Goal: Navigation & Orientation: Find specific page/section

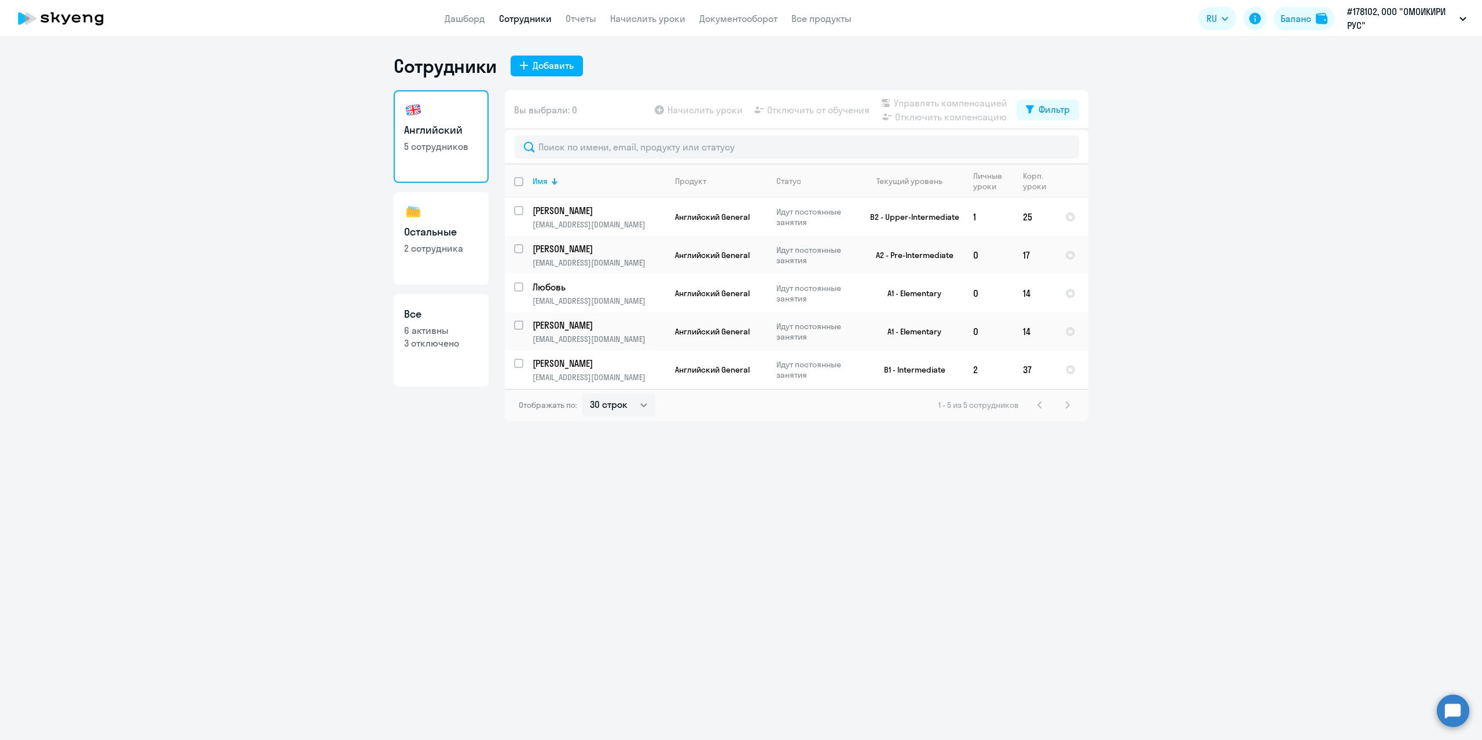
select select "30"
click at [435, 339] on p "3 отключено" at bounding box center [441, 343] width 74 height 13
select select "30"
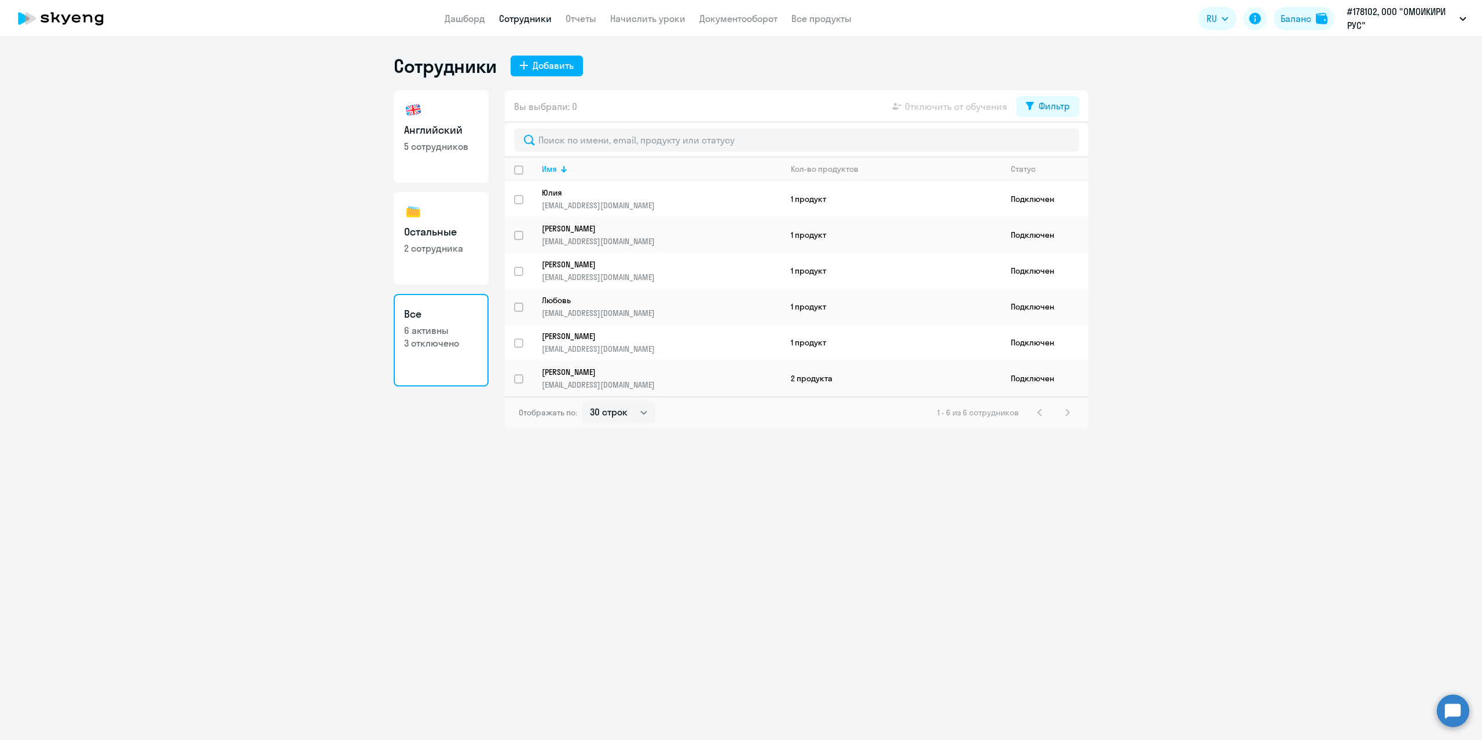
click at [964, 107] on app-table-action-button "Отключить от обучения" at bounding box center [949, 107] width 118 height 14
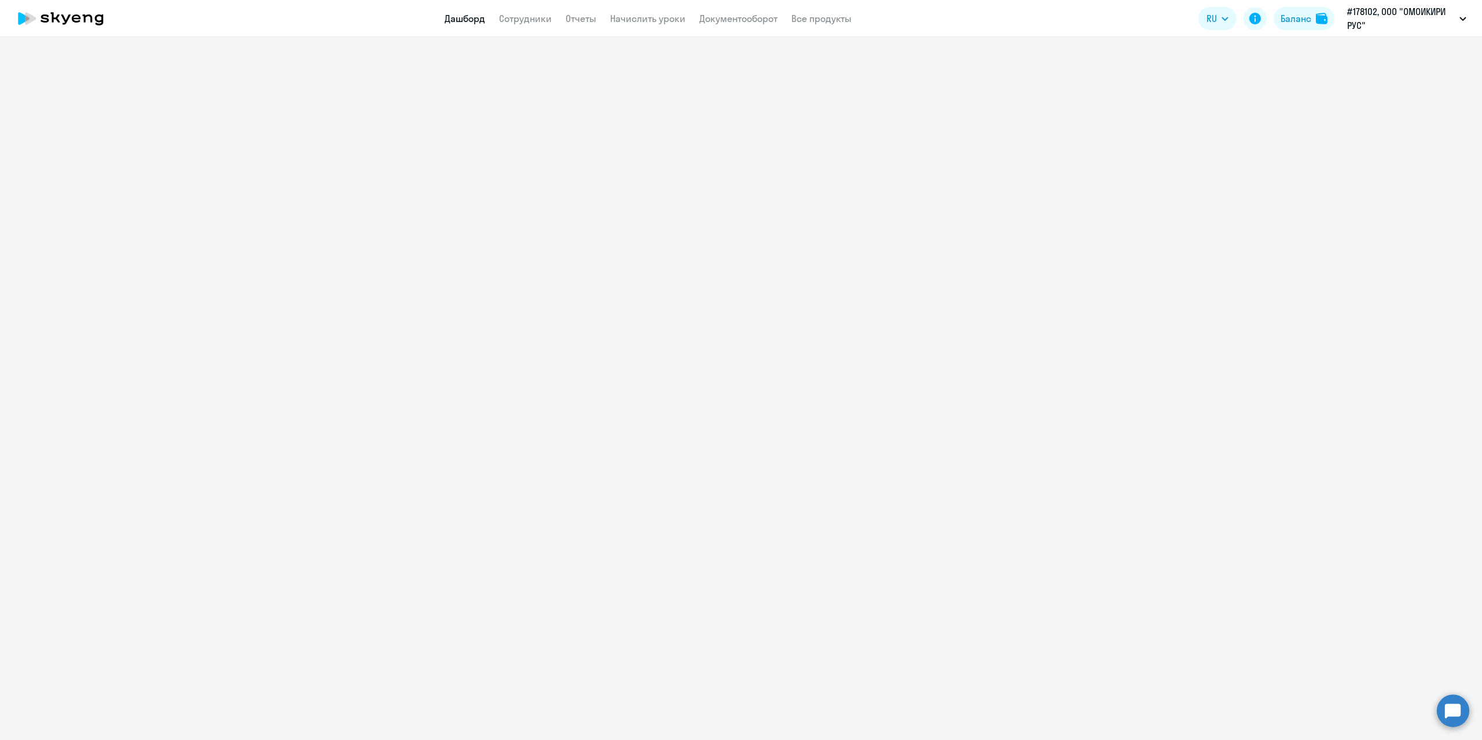
click at [460, 19] on link "Дашборд" at bounding box center [465, 19] width 41 height 12
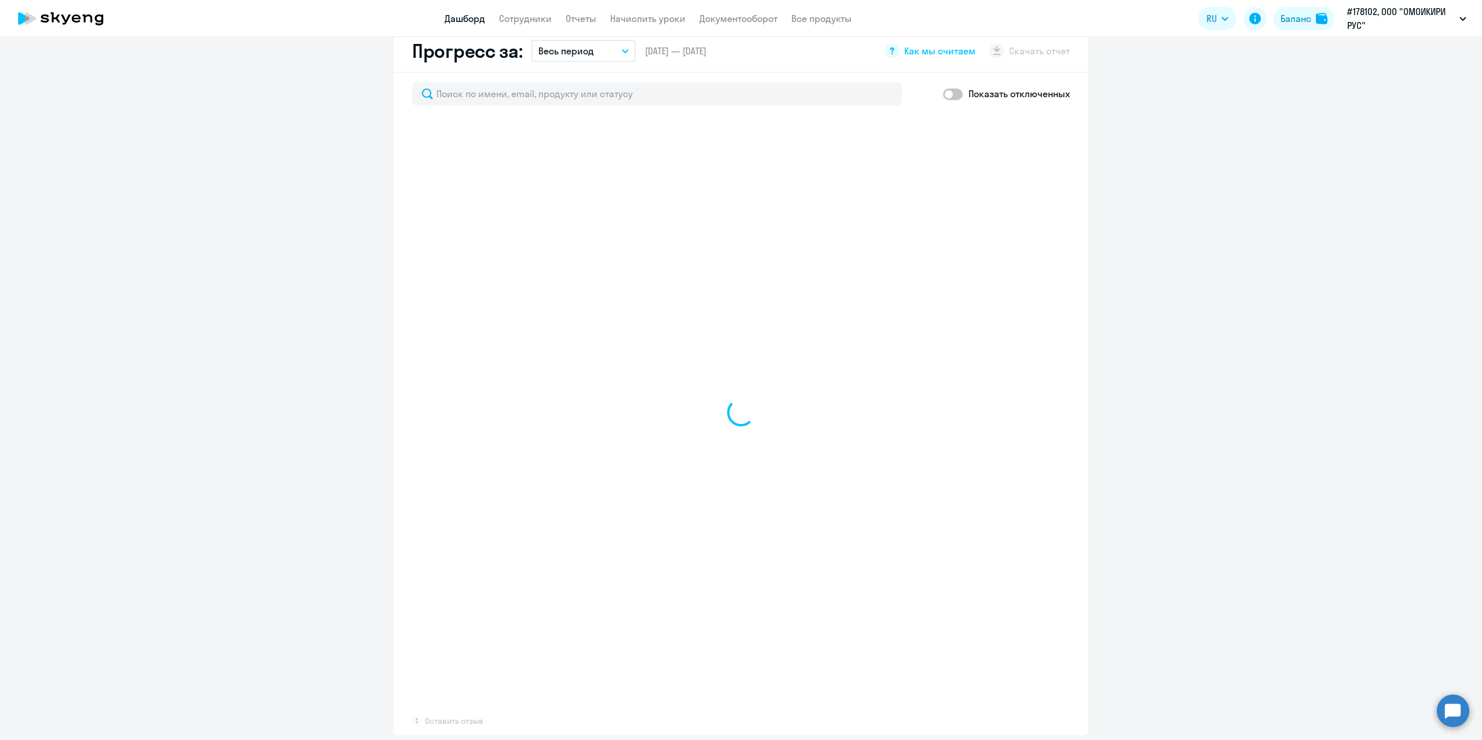
select select "30"
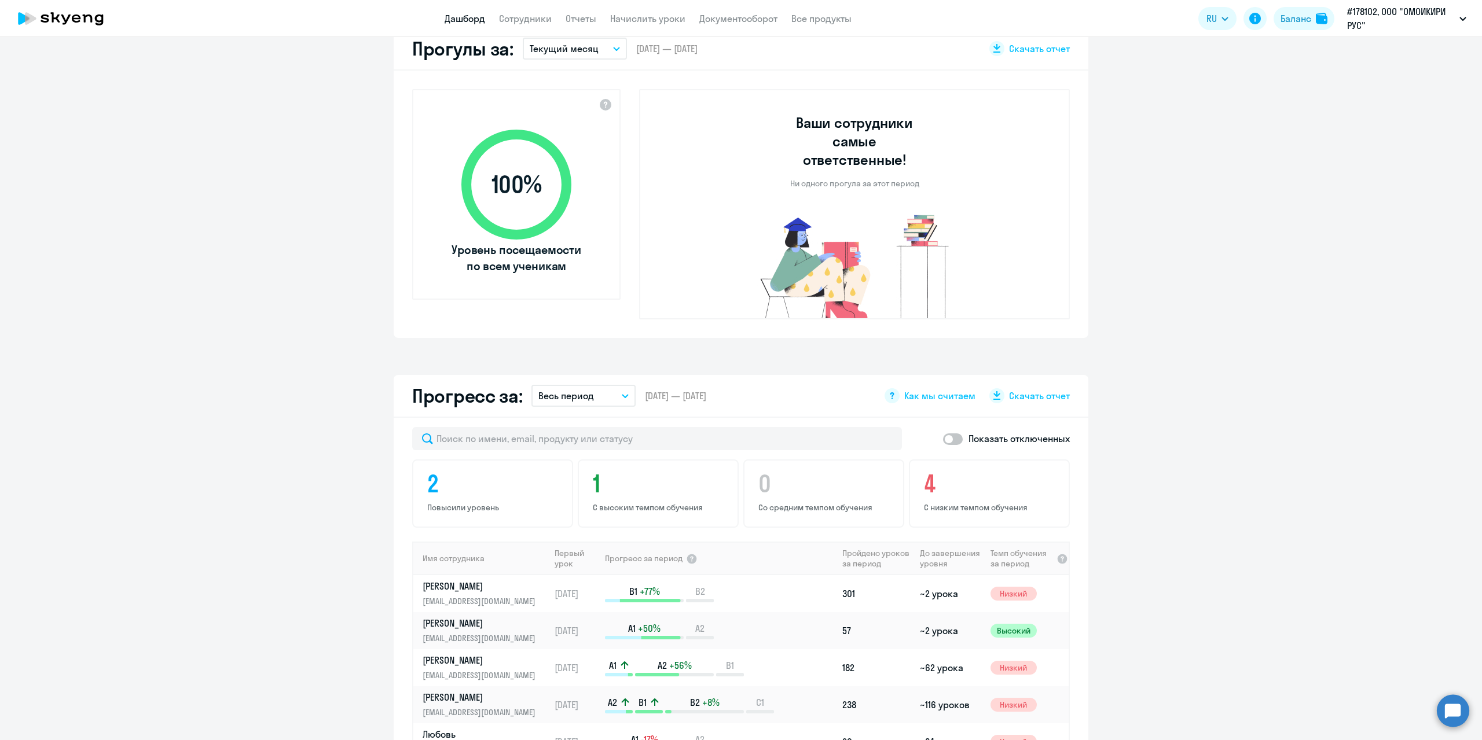
scroll to position [118, 0]
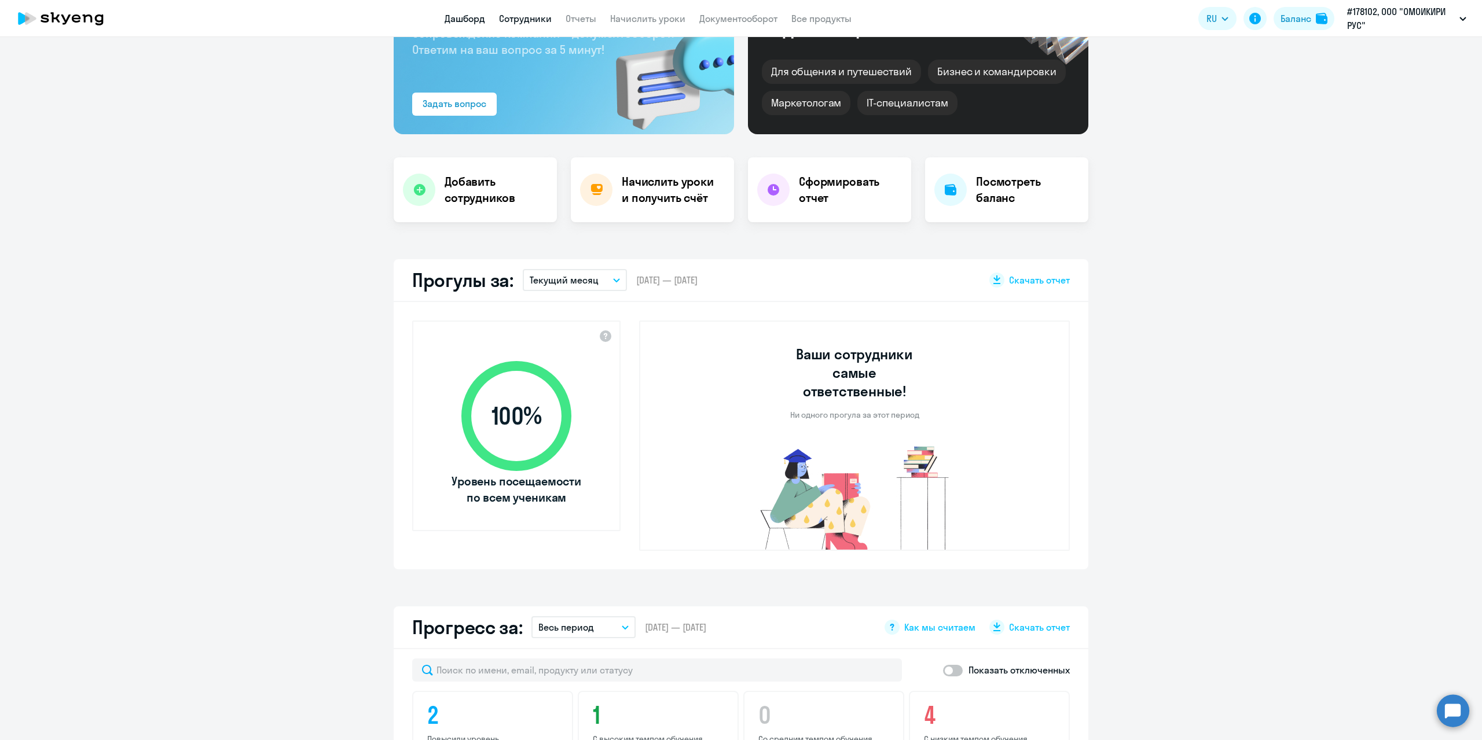
click at [526, 20] on link "Сотрудники" at bounding box center [525, 19] width 53 height 12
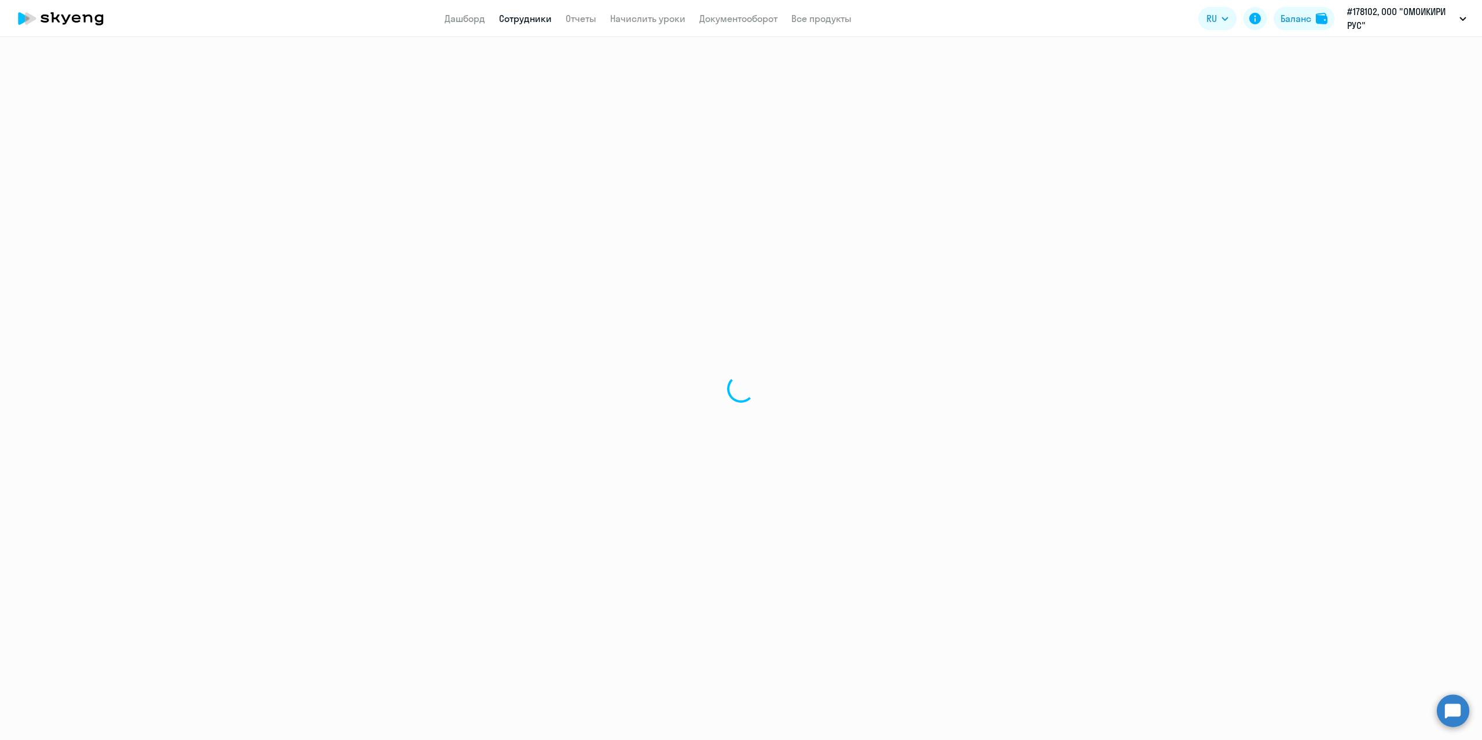
select select "30"
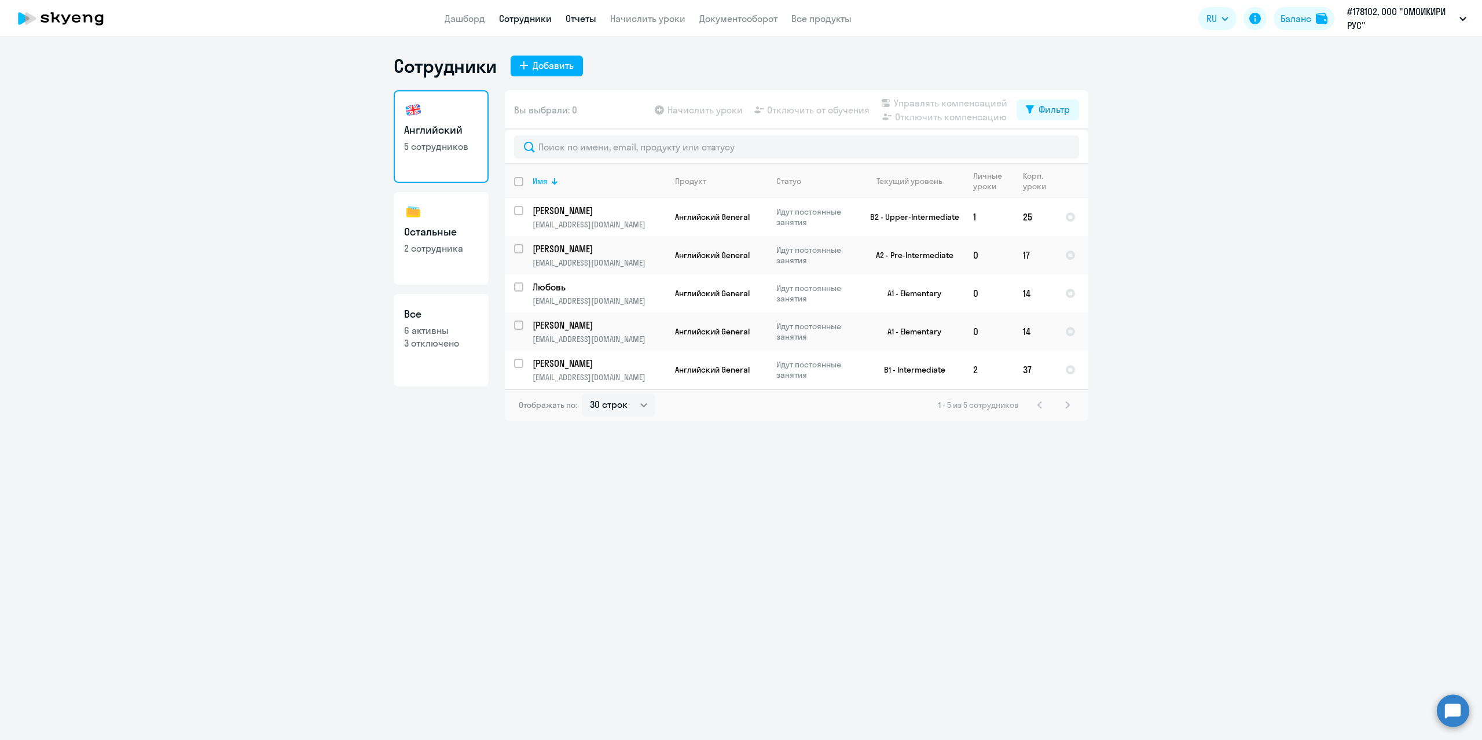
click at [586, 19] on link "Отчеты" at bounding box center [581, 19] width 31 height 12
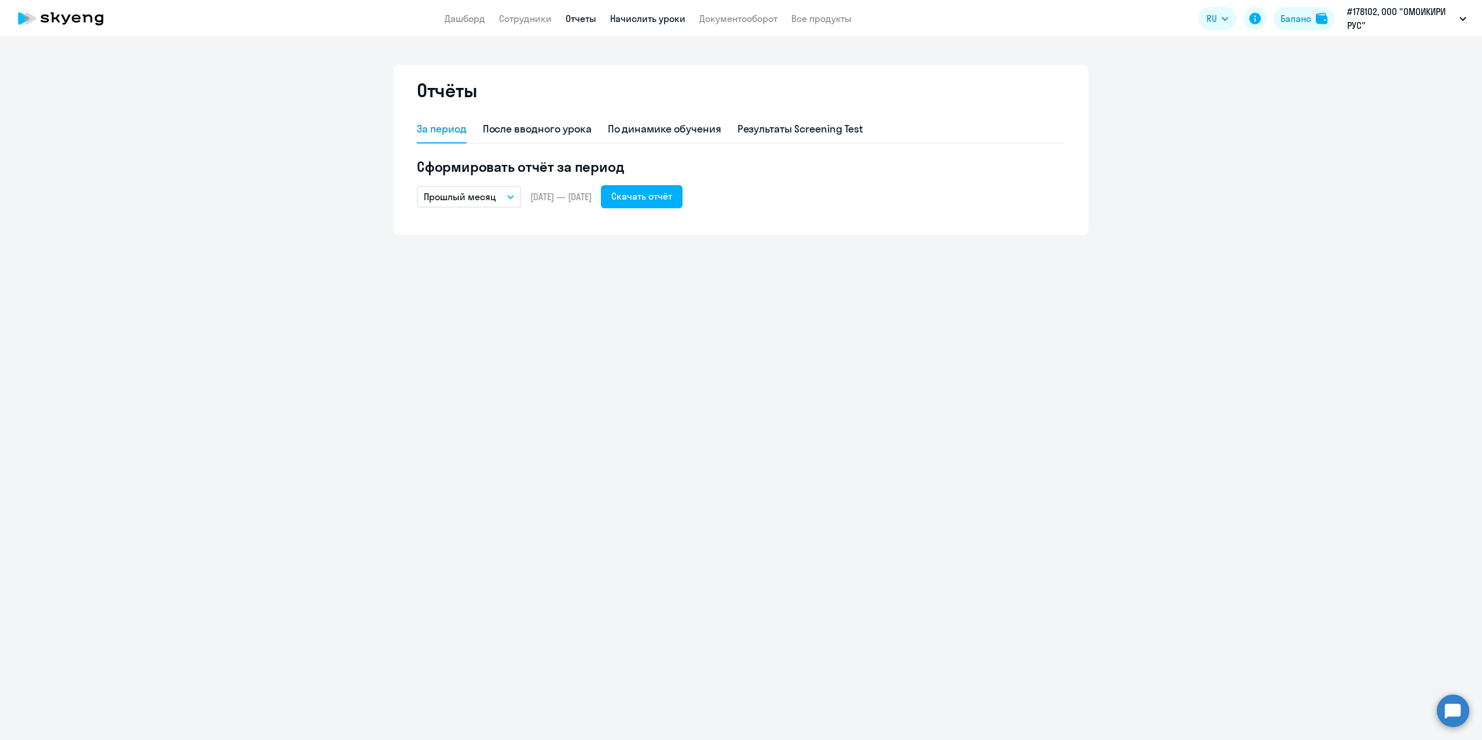
click at [646, 17] on link "Начислить уроки" at bounding box center [647, 19] width 75 height 12
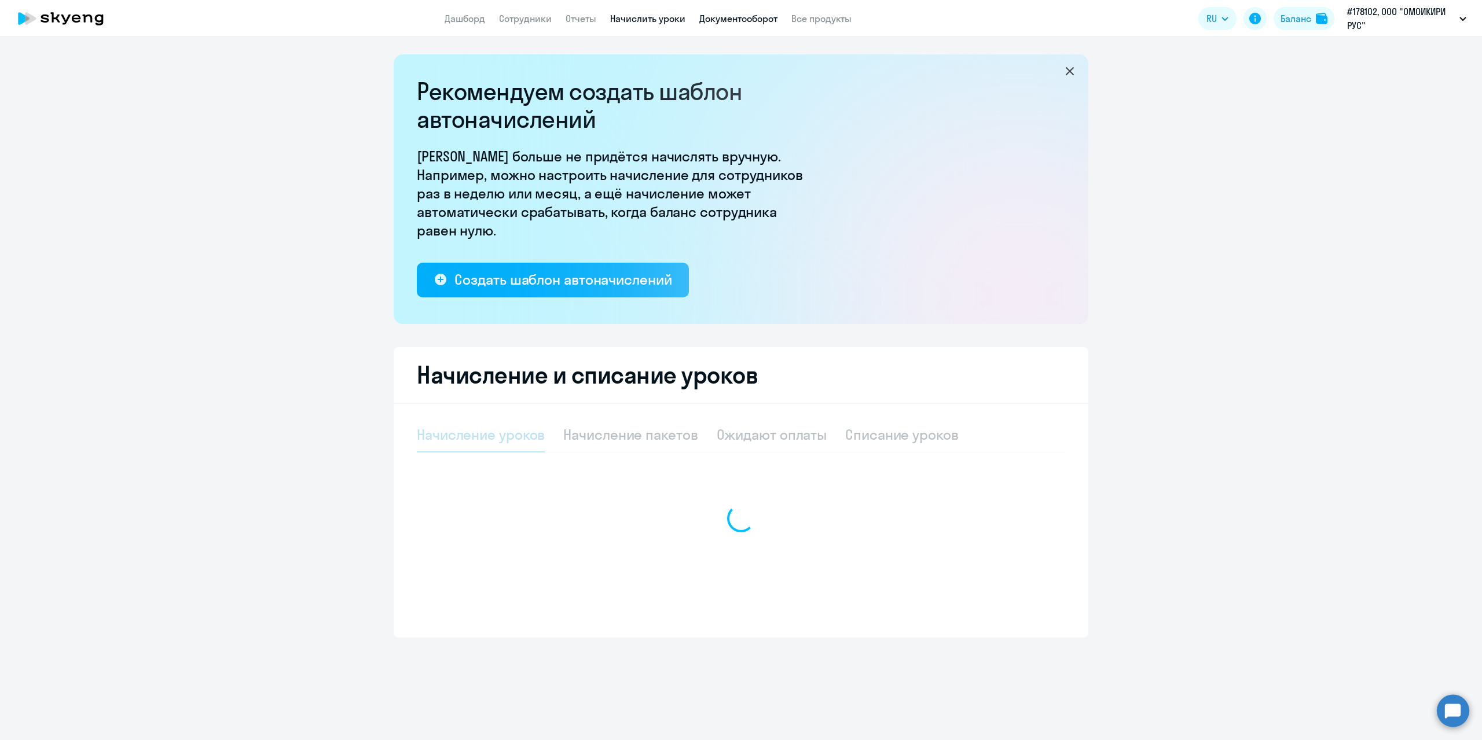
select select "10"
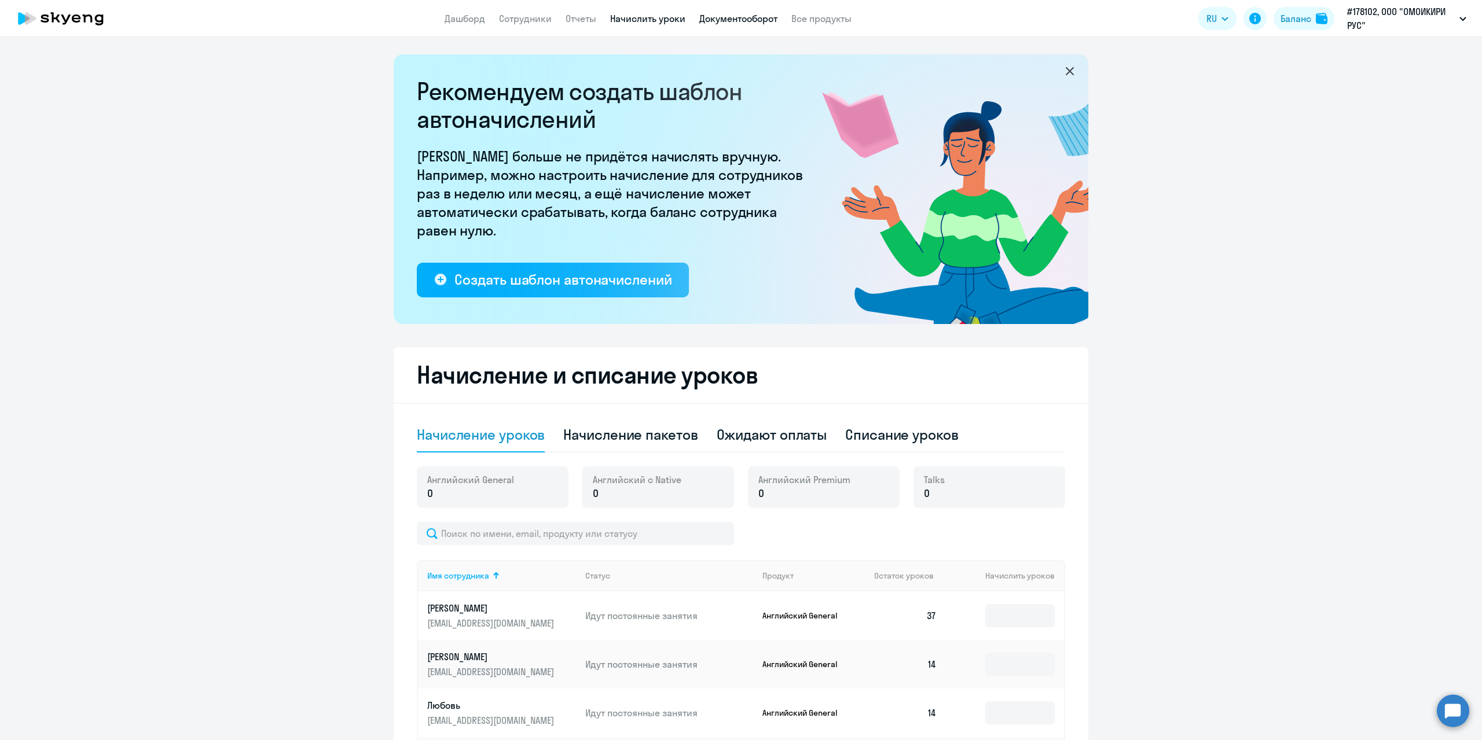
click at [733, 14] on link "Документооборот" at bounding box center [738, 19] width 78 height 12
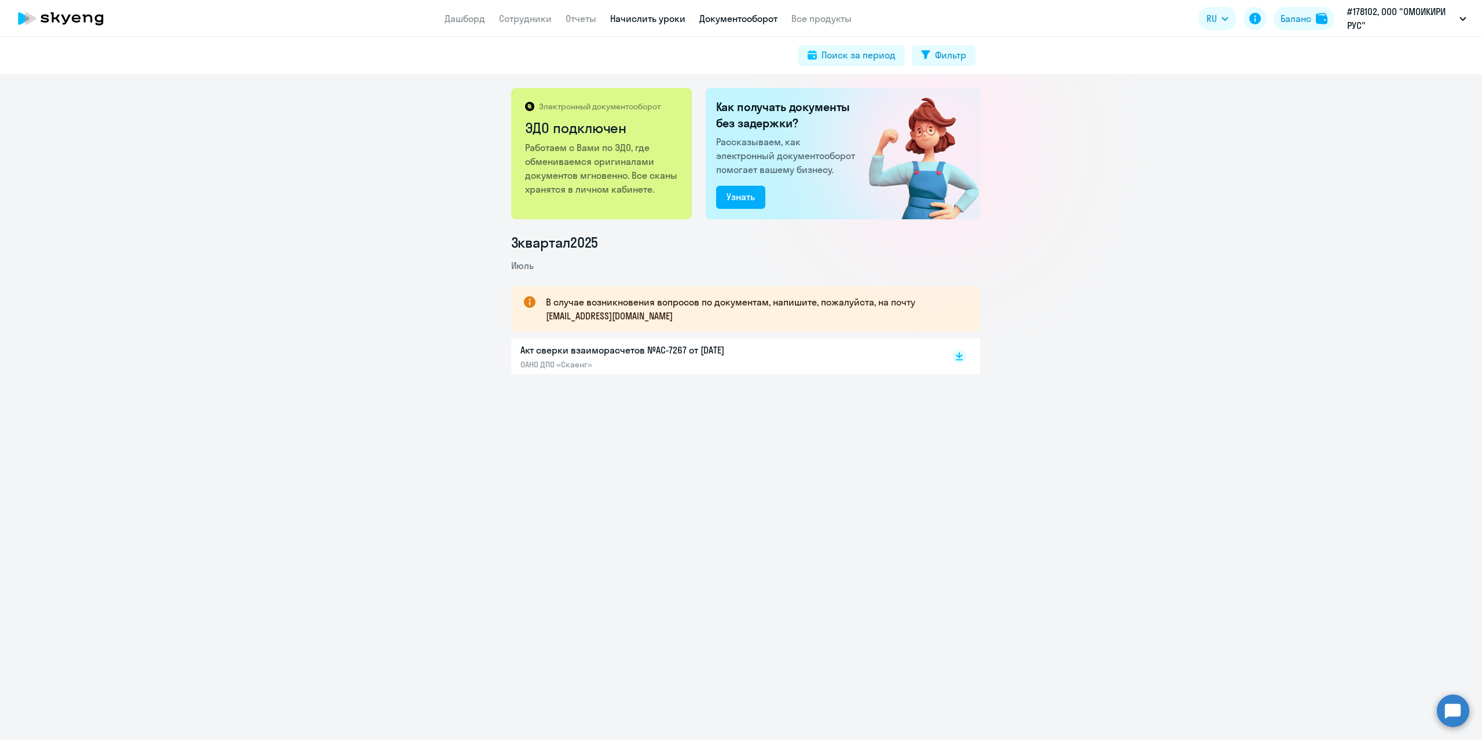
click at [629, 18] on link "Начислить уроки" at bounding box center [647, 19] width 75 height 12
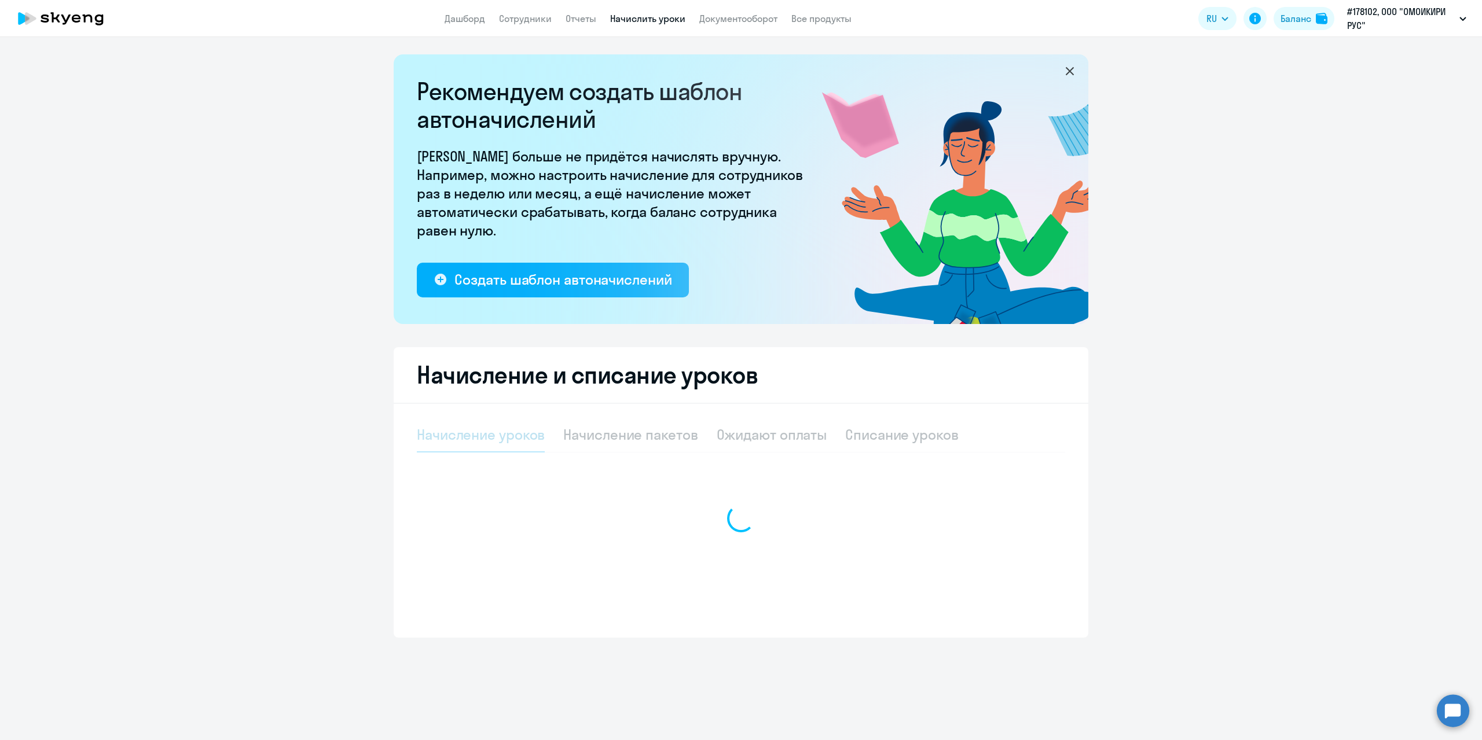
select select "10"
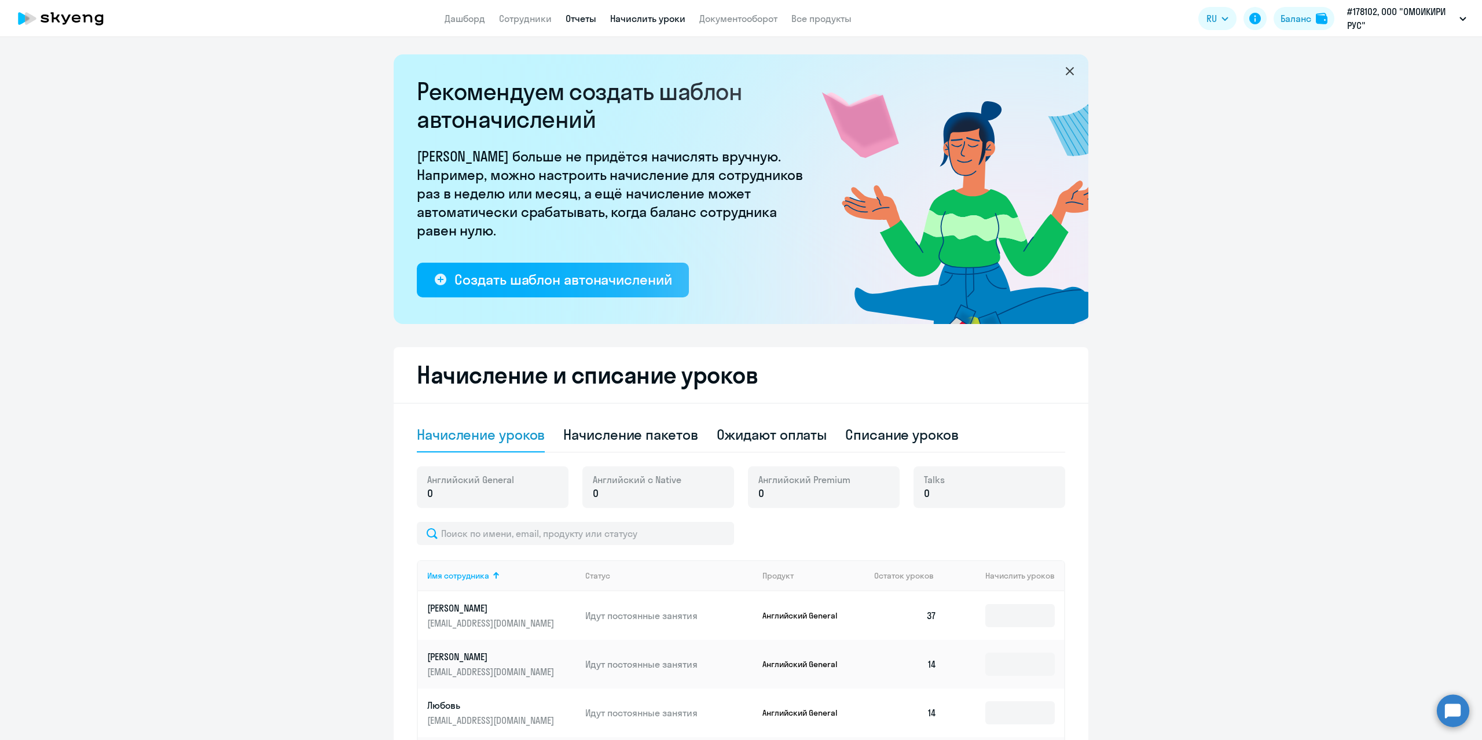
click at [582, 20] on link "Отчеты" at bounding box center [581, 19] width 31 height 12
